Goal: Task Accomplishment & Management: Manage account settings

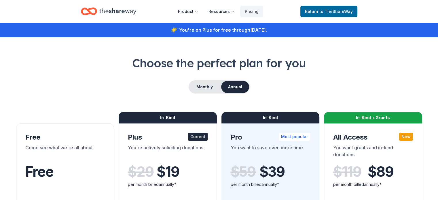
click at [119, 13] on icon "Home" at bounding box center [117, 11] width 37 height 12
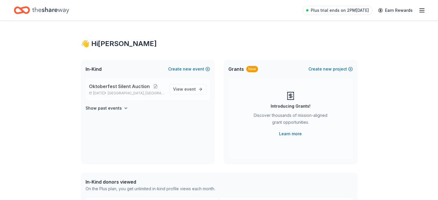
click at [122, 85] on span "Oktoberfest Silent Auction" at bounding box center [119, 86] width 61 height 7
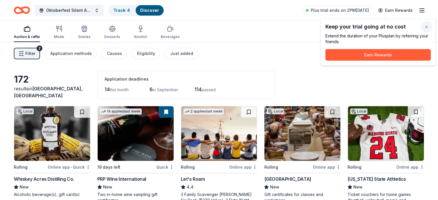
click at [428, 28] on button "button" at bounding box center [427, 27] width 12 height 12
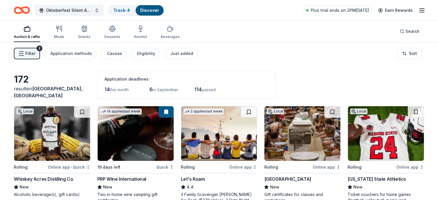
scroll to position [29, 0]
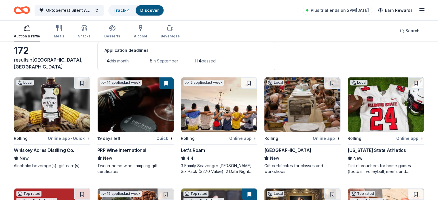
click at [44, 150] on div "Whiskey Acres Distilling Co." at bounding box center [44, 150] width 60 height 7
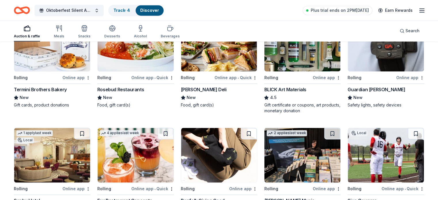
scroll to position [831, 0]
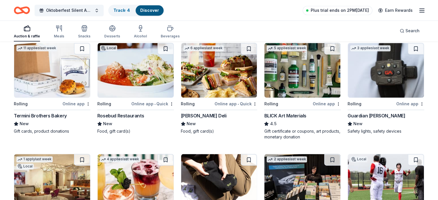
click at [319, 11] on span "Plus trial ends on 2PM[DATE]" at bounding box center [340, 10] width 58 height 7
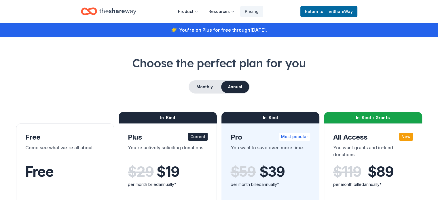
scroll to position [831, 0]
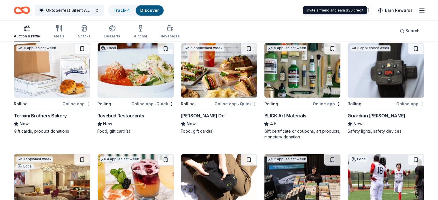
click at [419, 11] on icon "button" at bounding box center [422, 10] width 7 height 7
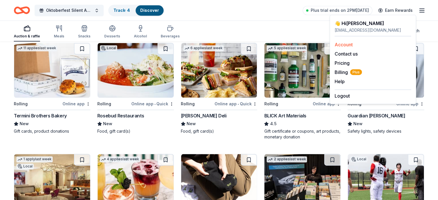
click at [347, 44] on link "Account" at bounding box center [344, 45] width 18 height 6
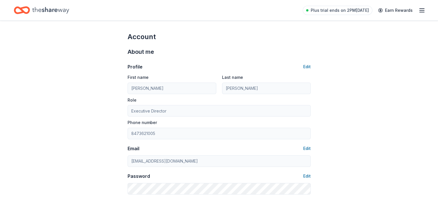
click at [419, 10] on icon "button" at bounding box center [422, 10] width 7 height 7
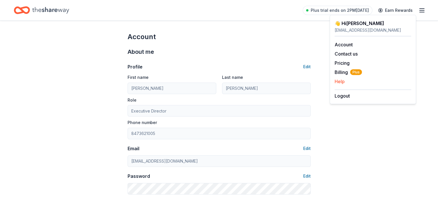
click at [338, 80] on button "Help" at bounding box center [340, 81] width 10 height 7
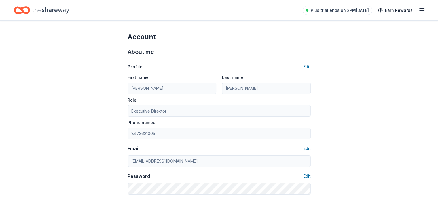
click at [409, 12] on div "Plus trial ends on 2PM, 8/20 Earn Rewards" at bounding box center [364, 10] width 123 height 14
click at [420, 10] on line "button" at bounding box center [422, 10] width 5 height 0
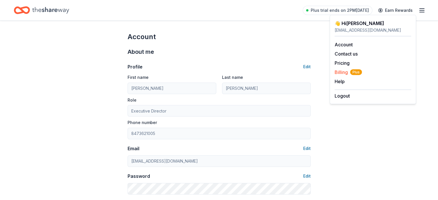
click at [340, 71] on span "Billing Plus" at bounding box center [348, 72] width 27 height 7
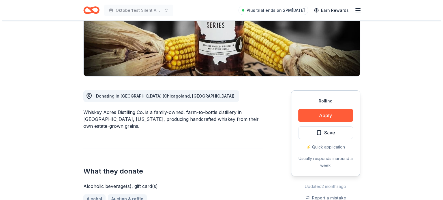
scroll to position [86, 0]
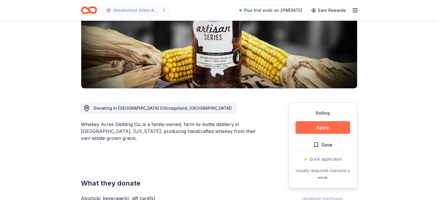
click at [340, 123] on button "Apply" at bounding box center [323, 127] width 55 height 13
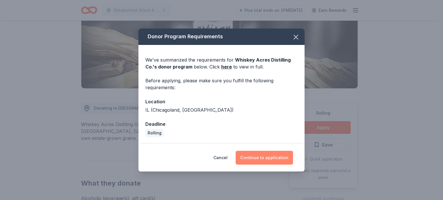
click at [272, 157] on button "Continue to application" at bounding box center [264, 158] width 57 height 14
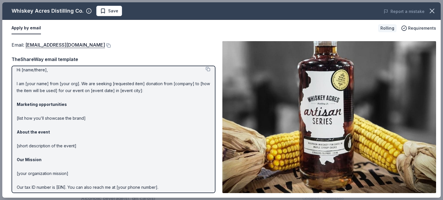
scroll to position [0, 0]
